Goal: Task Accomplishment & Management: Complete application form

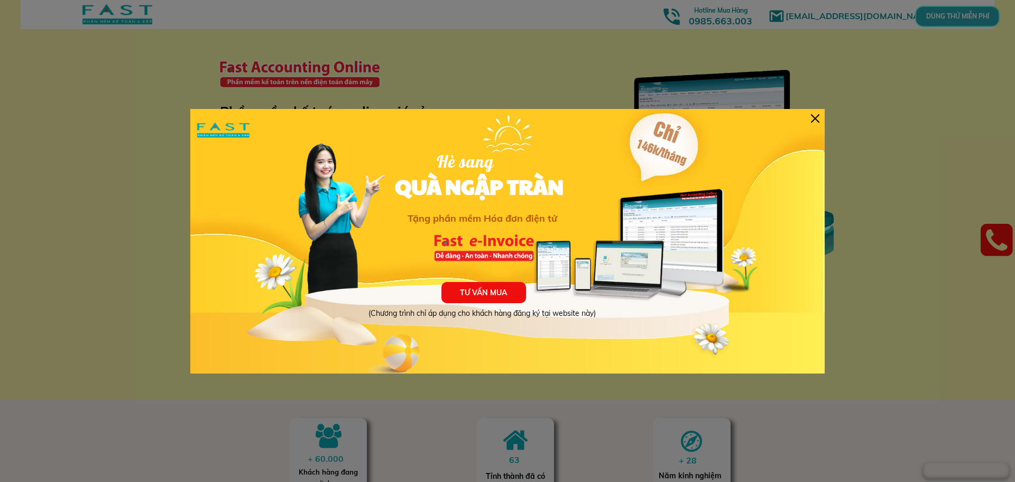
click at [811, 114] on div "TƯ VẤN MUA (Chương trình chỉ áp dụng cho khách hàng đăng ký tại website này) Hè…" at bounding box center [507, 241] width 635 height 264
click at [815, 119] on div at bounding box center [815, 118] width 8 height 8
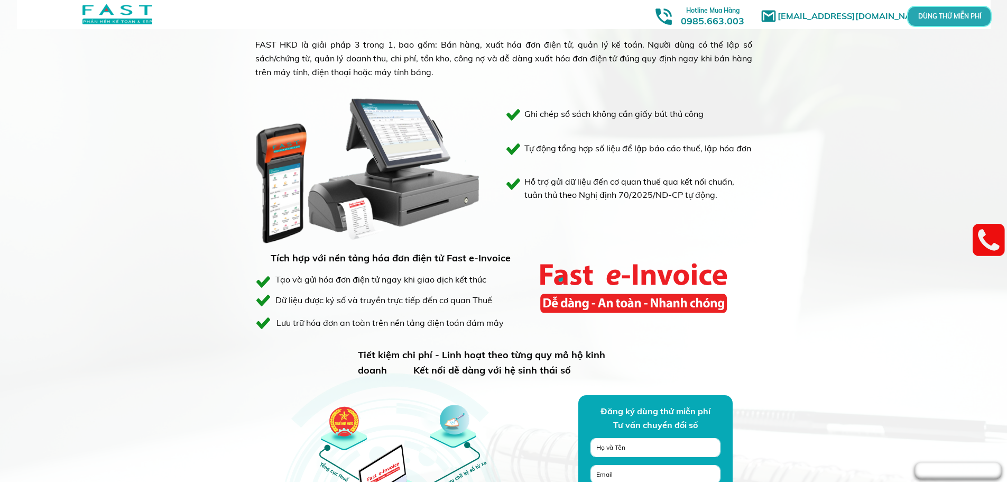
scroll to position [687, 0]
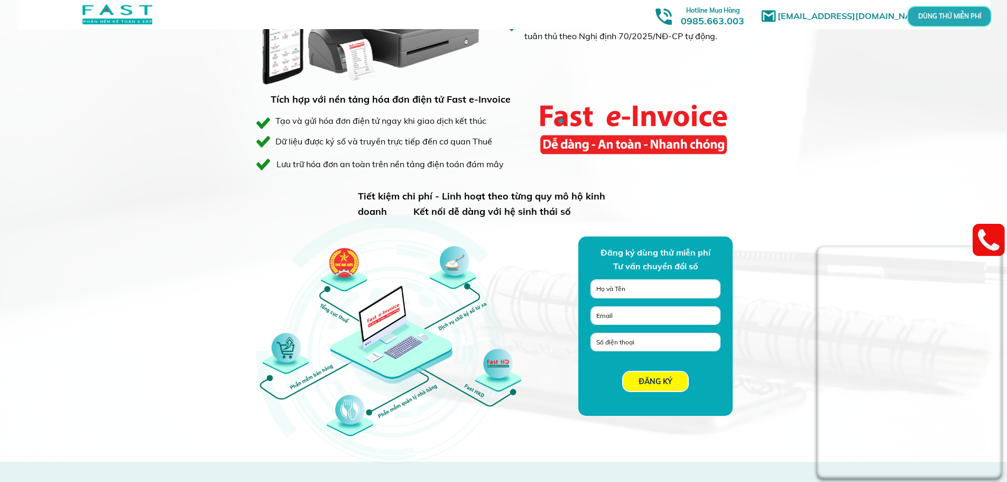
click at [847, 194] on div "Giải pháp 3 trong 1 dành riêng cho hộ kinh doanh FAST HKD là giải pháp 3 trong …" at bounding box center [503, 146] width 1007 height 631
click at [942, 13] on p "DÙNG THỬ MIỄN PHÍ" at bounding box center [949, 16] width 25 height 6
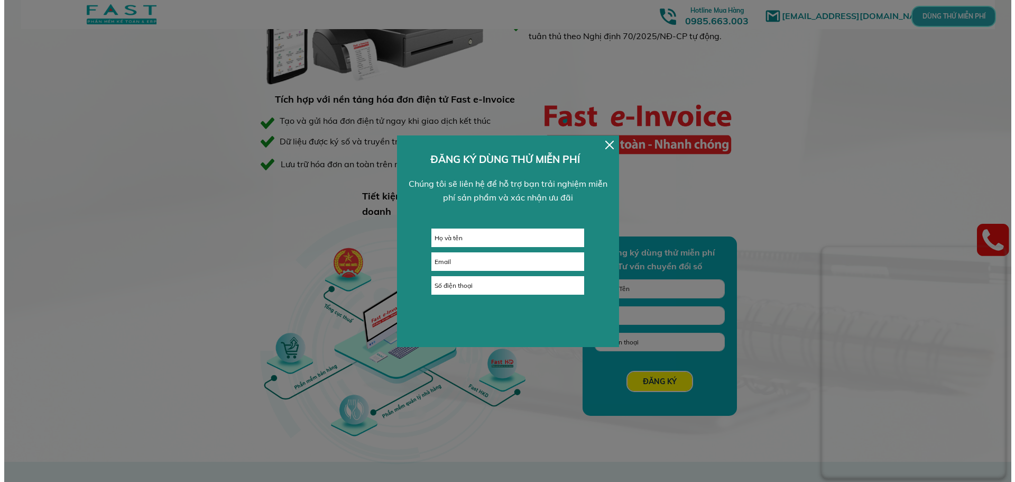
scroll to position [0, 0]
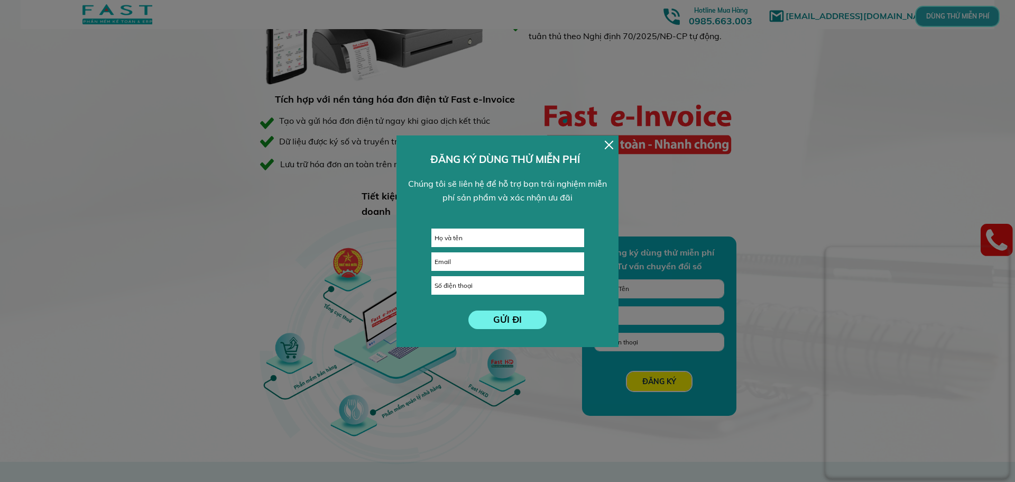
click at [472, 240] on input "text" at bounding box center [508, 237] width 152 height 17
type input "[PERSON_NAME]"
type input "0877114433"
click at [507, 320] on p "GỬI ĐI" at bounding box center [508, 319] width 79 height 19
click at [490, 260] on input "email" at bounding box center [508, 261] width 152 height 17
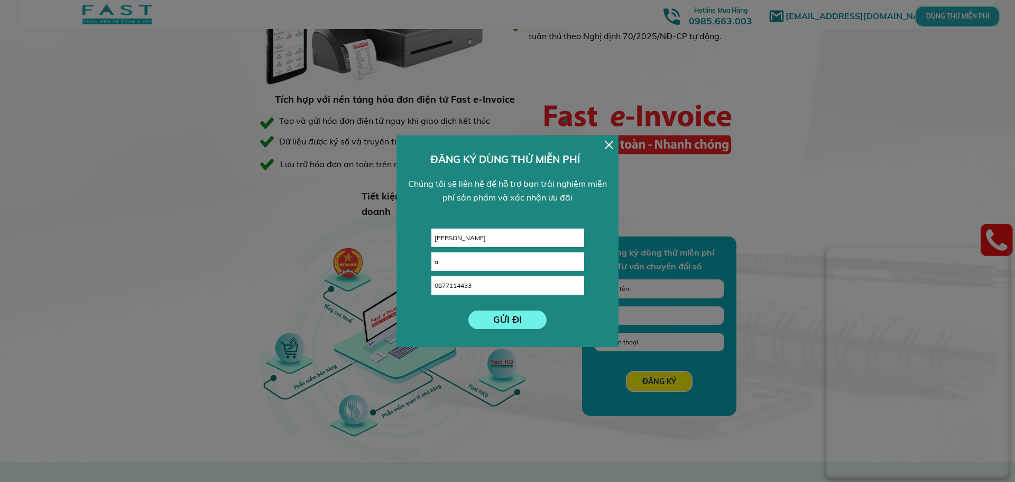
type input "a"
type input "á"
type input "a"
type input "[EMAIL_ADDRESS][DOMAIN_NAME]"
click at [524, 324] on p "GỬI ĐI" at bounding box center [508, 319] width 79 height 19
